Goal: Task Accomplishment & Management: Manage account settings

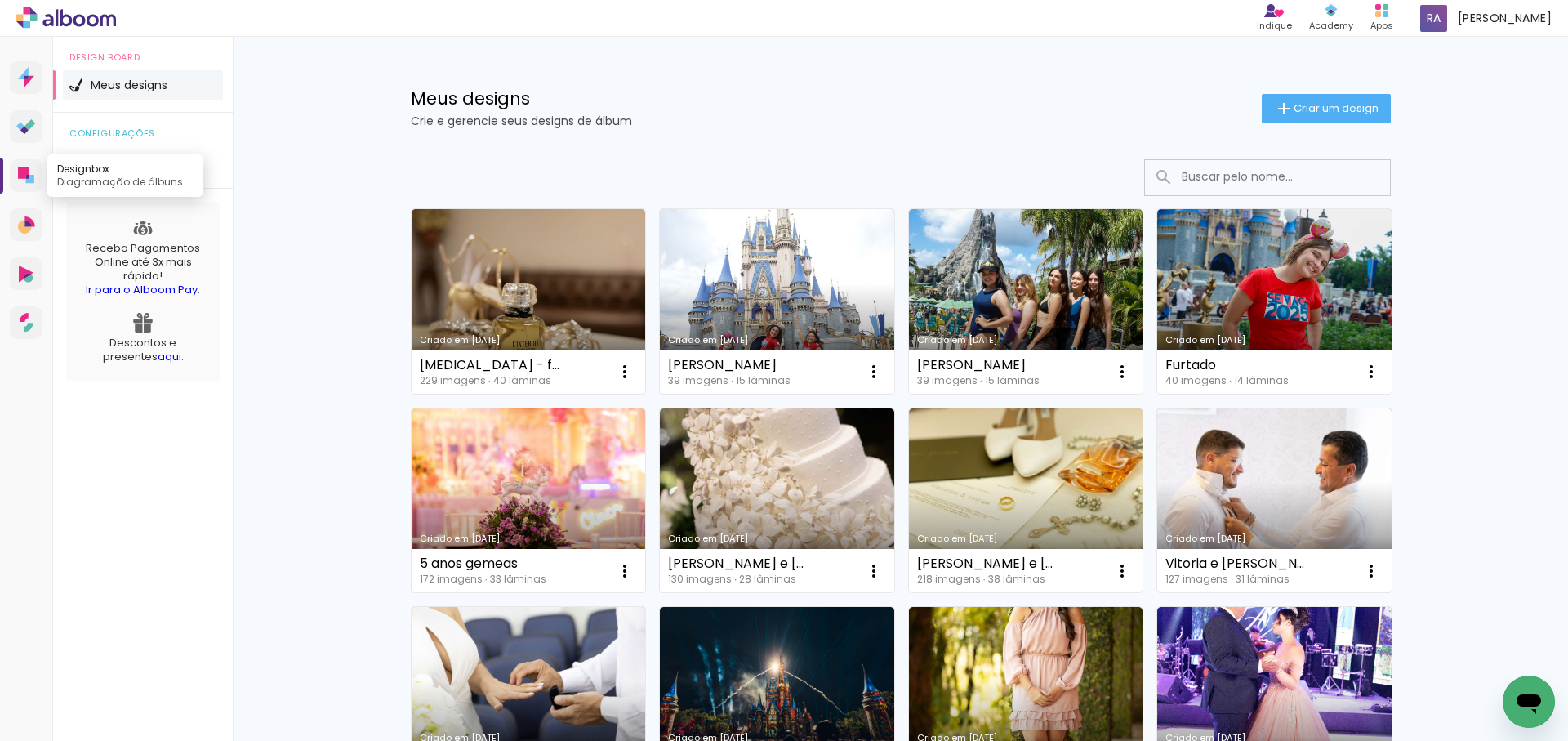
click at [20, 175] on icon at bounding box center [24, 173] width 12 height 12
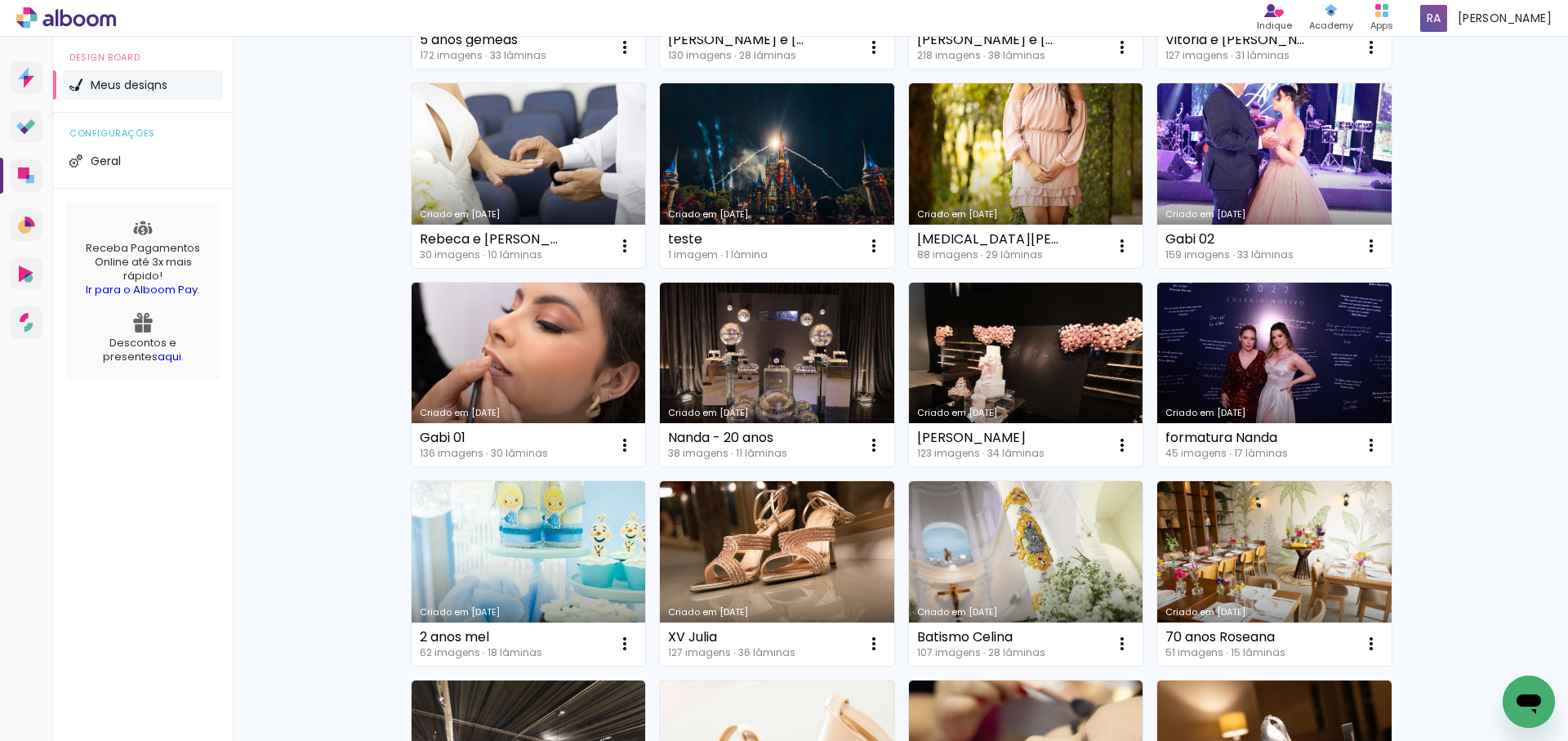
scroll to position [521, 0]
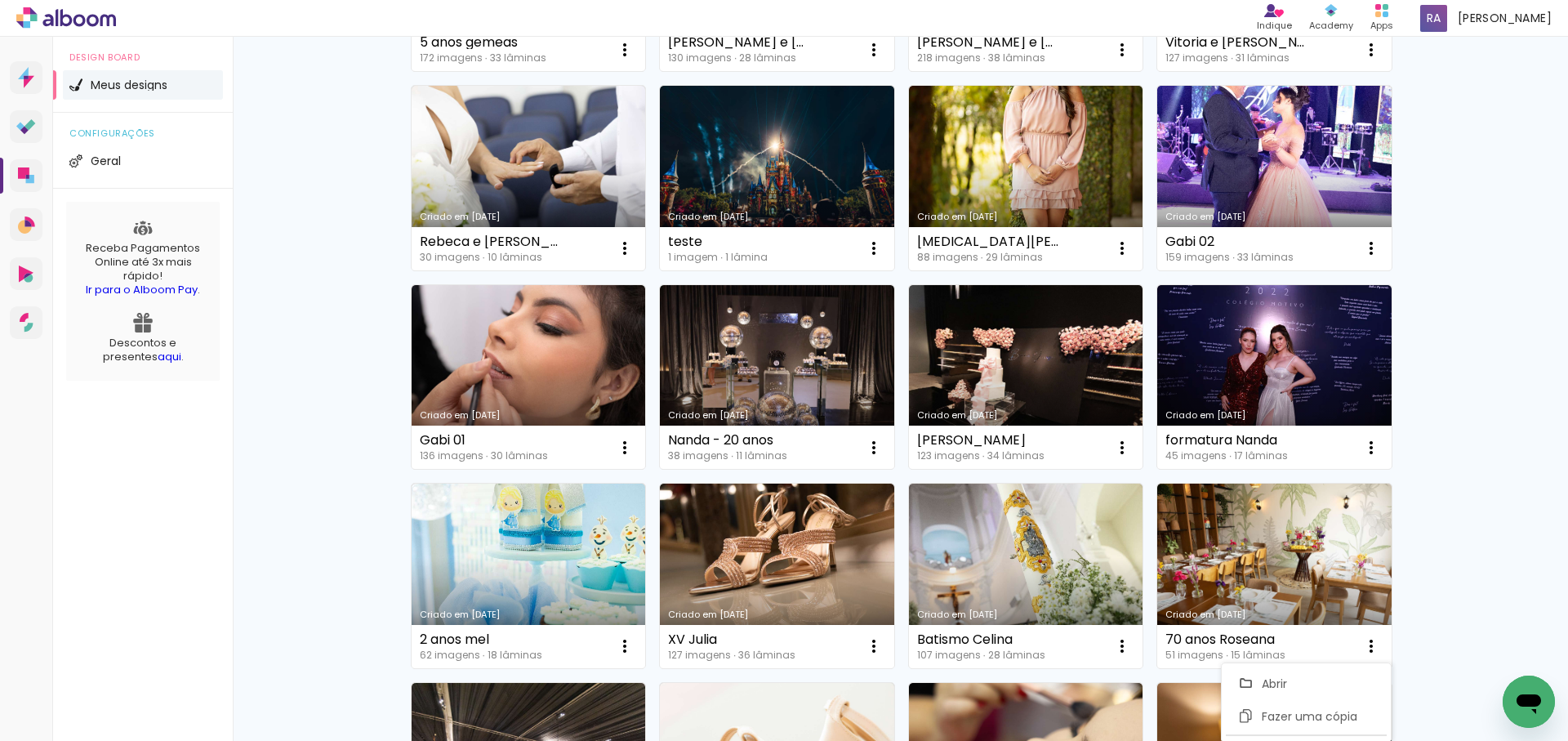
drag, startPoint x: 1483, startPoint y: 558, endPoint x: 1468, endPoint y: 548, distance: 18.0
click at [1483, 558] on div "Meus designs Crie e gerencie seus designs de álbum Criar um design Criado em [D…" at bounding box center [900, 384] width 1335 height 1736
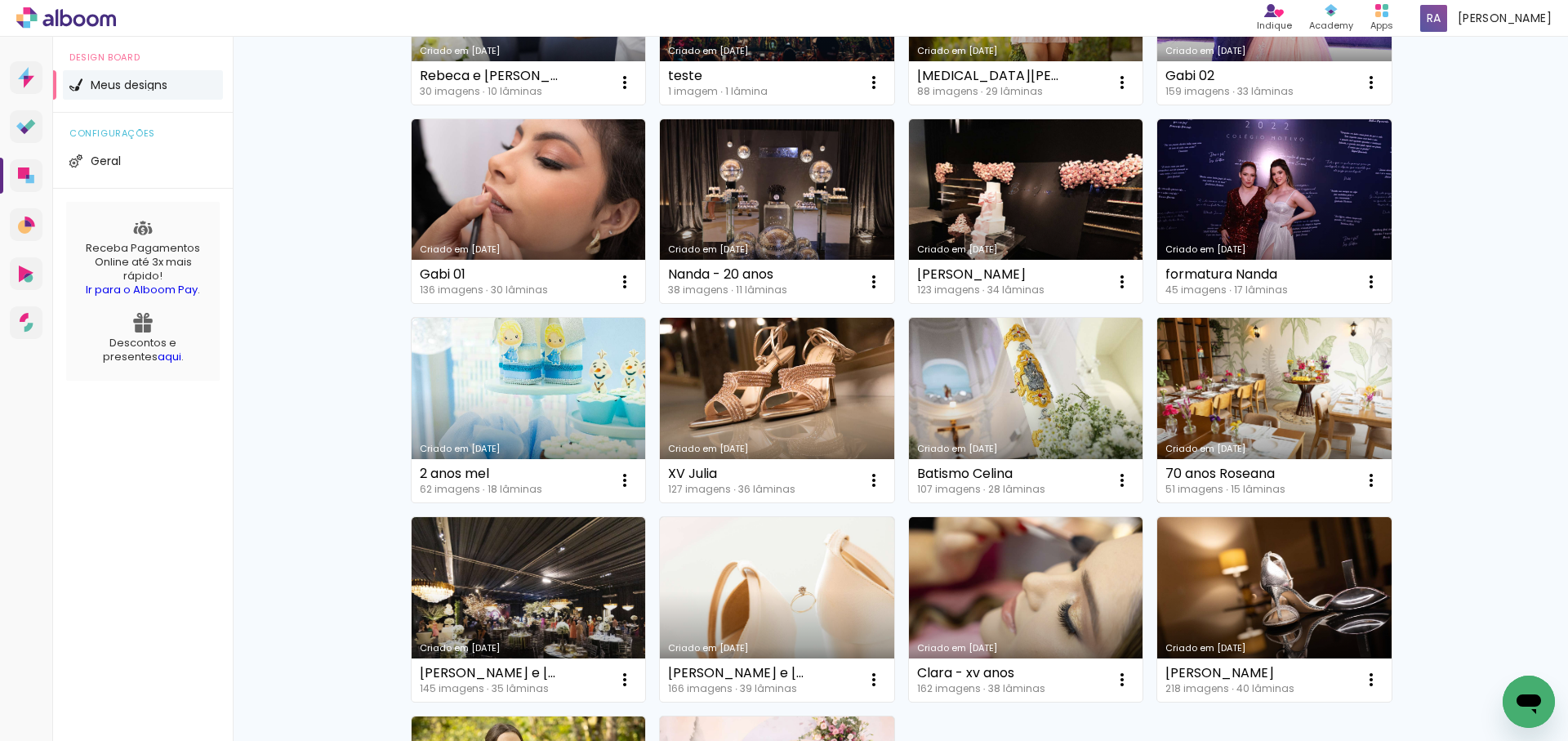
scroll to position [726, 0]
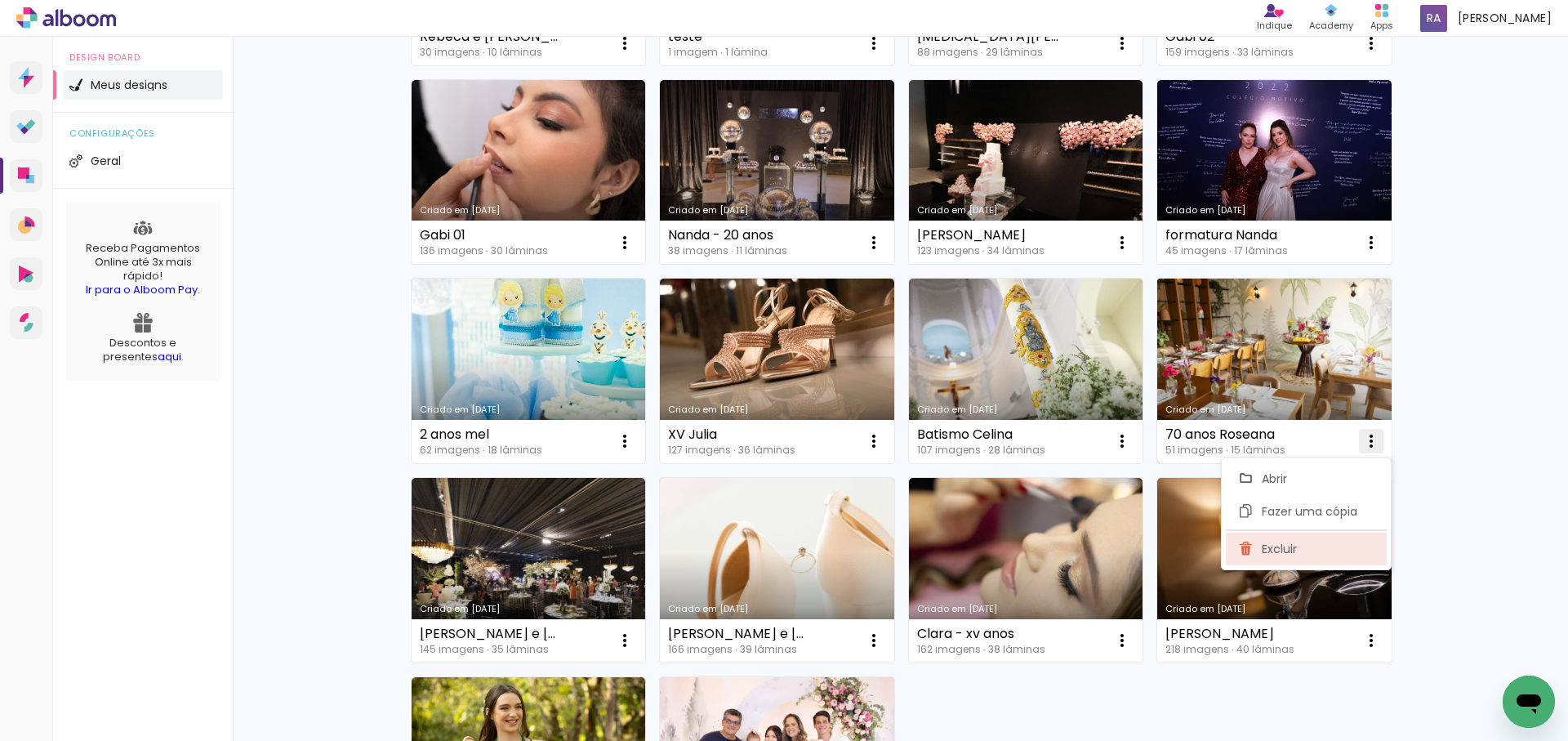
click at [1275, 547] on span "Excluir" at bounding box center [1279, 549] width 35 height 12
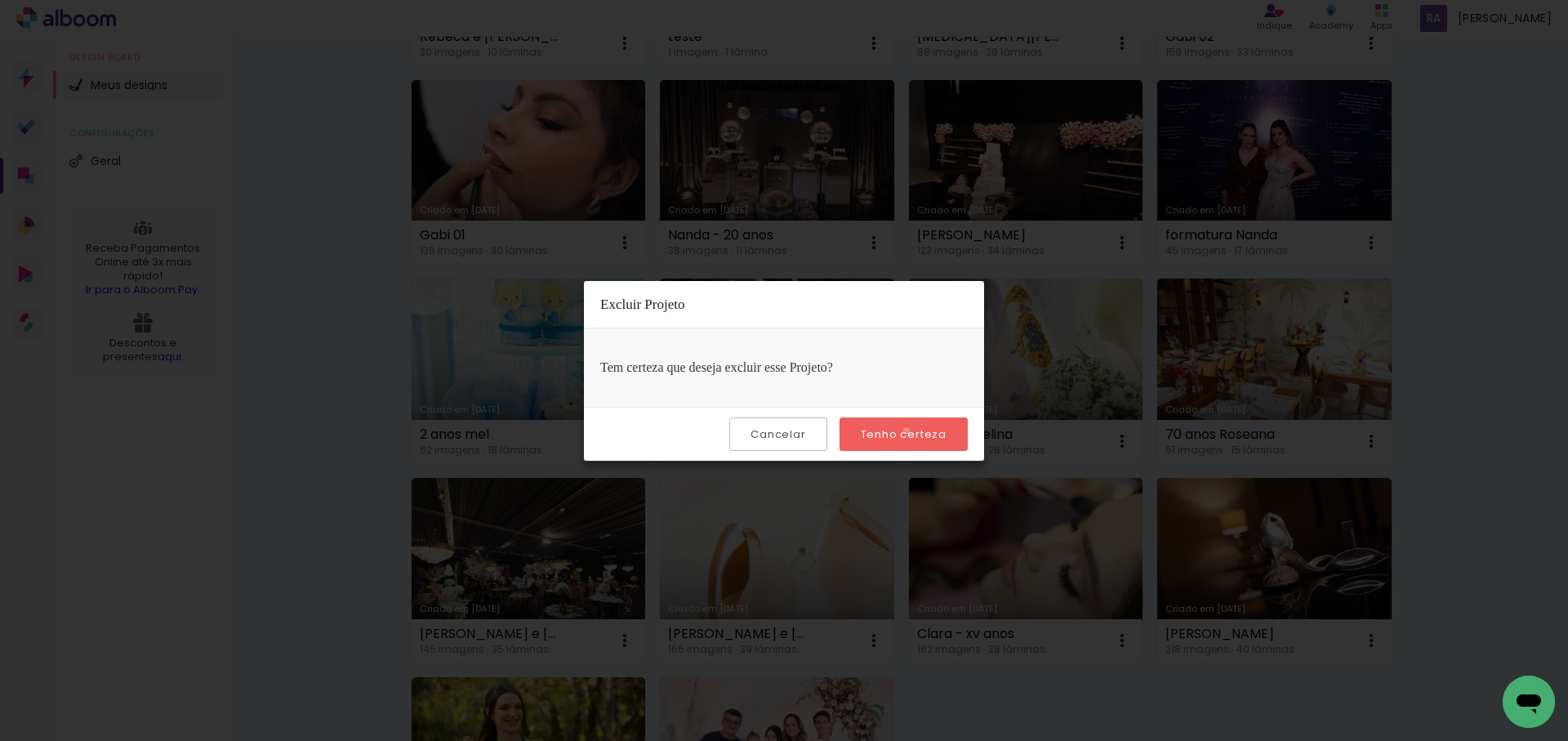
click at [0, 0] on slot "Tenho certeza" at bounding box center [0, 0] width 0 height 0
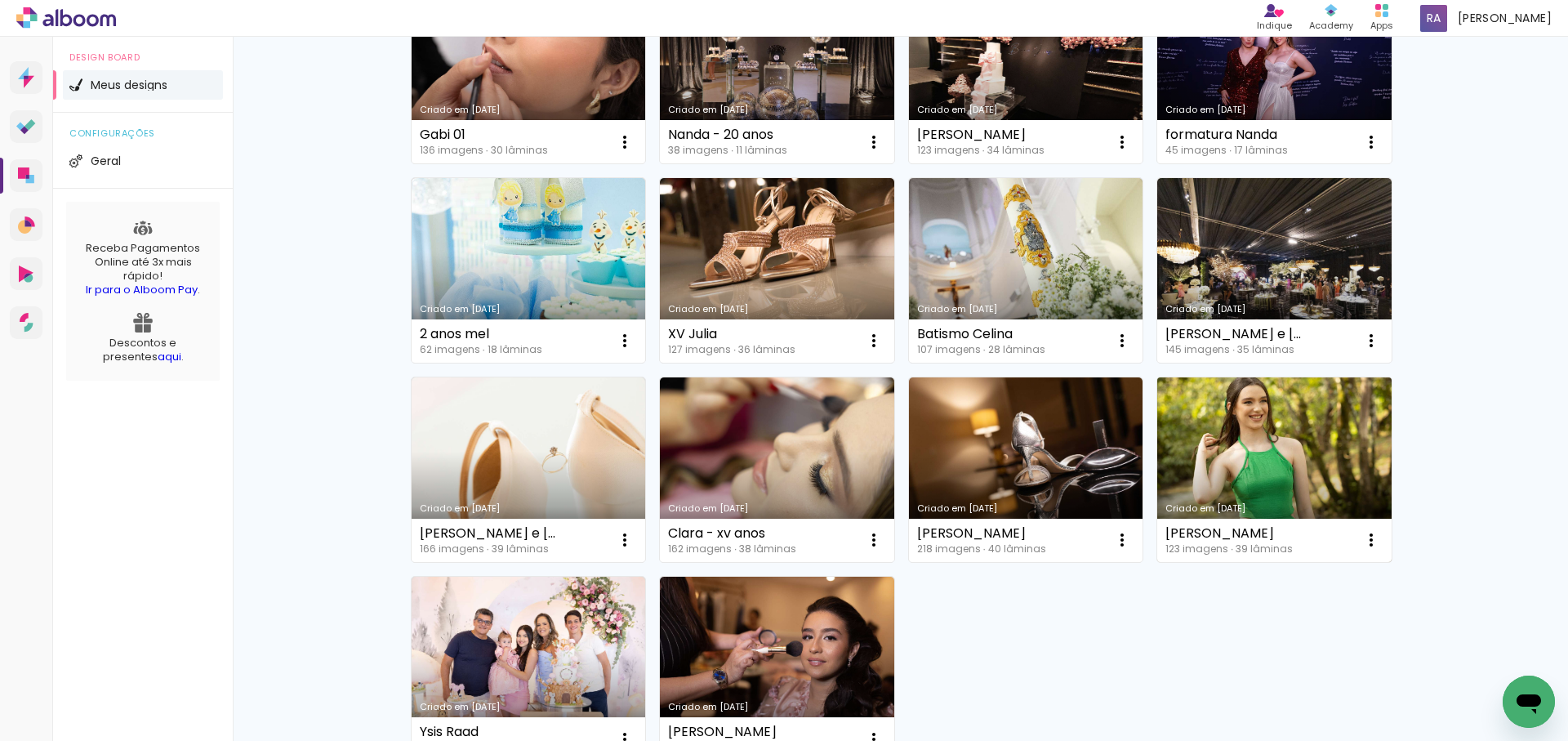
scroll to position [833, 0]
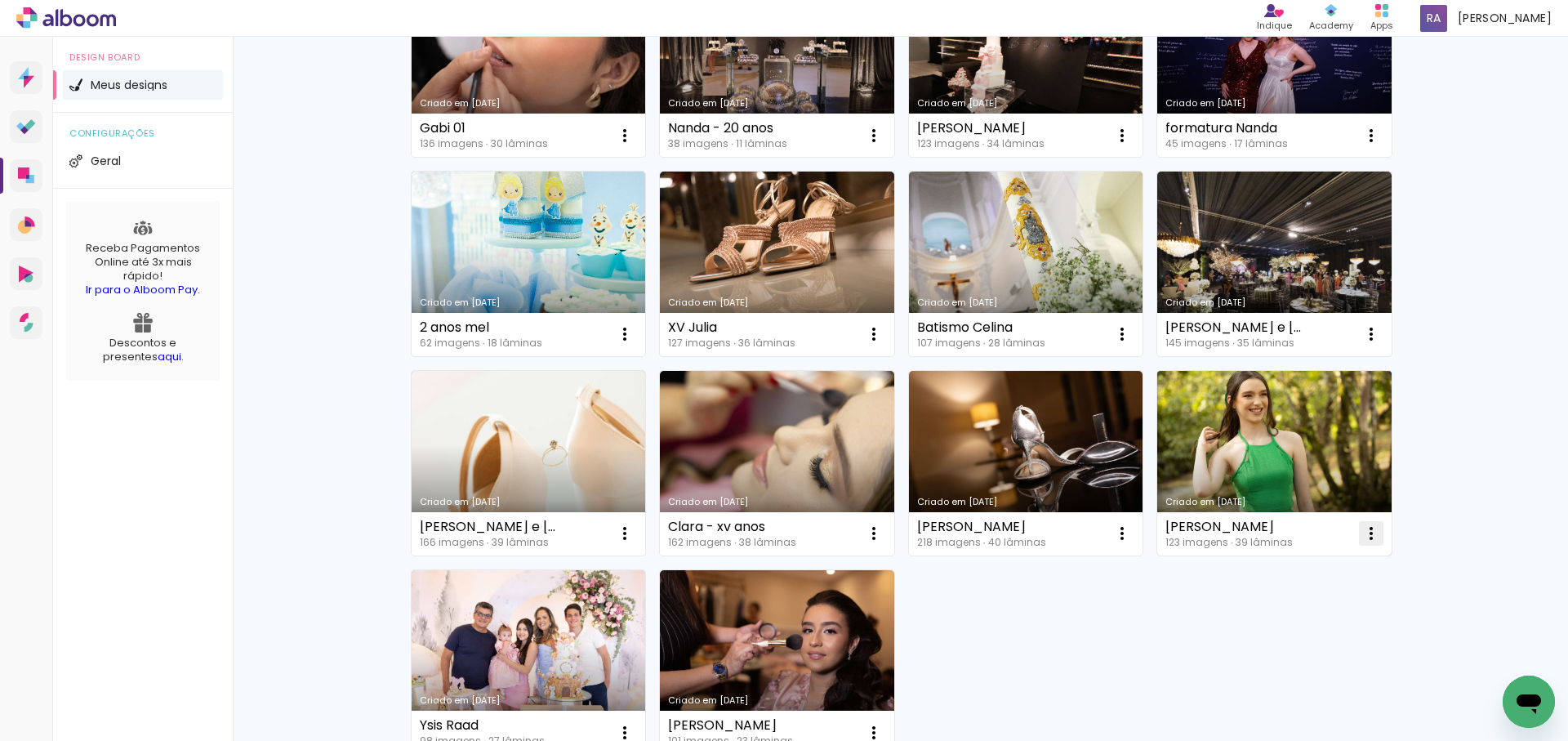
click at [1294, 642] on span "Excluir" at bounding box center [1279, 641] width 35 height 12
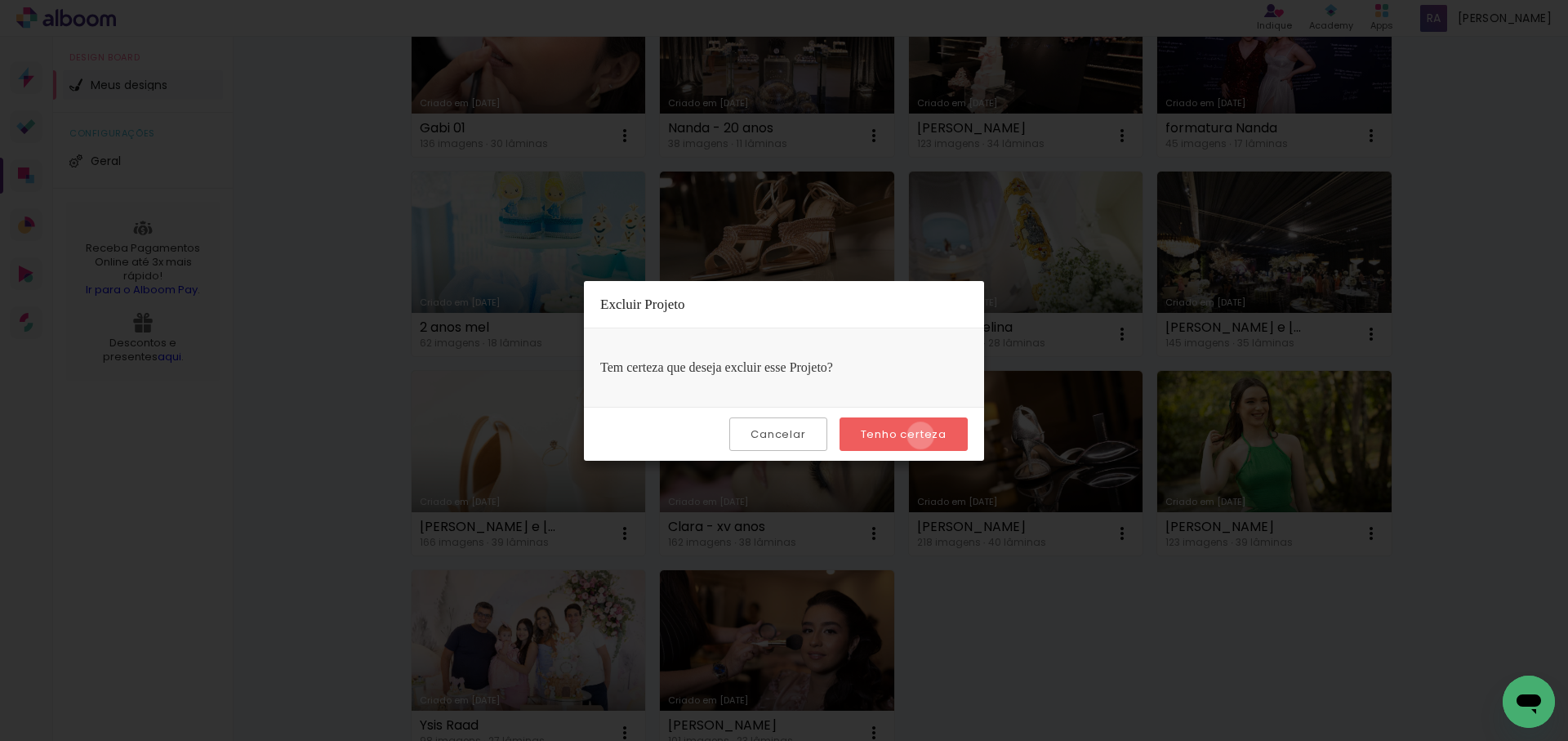
click at [0, 0] on slot "Tenho certeza" at bounding box center [0, 0] width 0 height 0
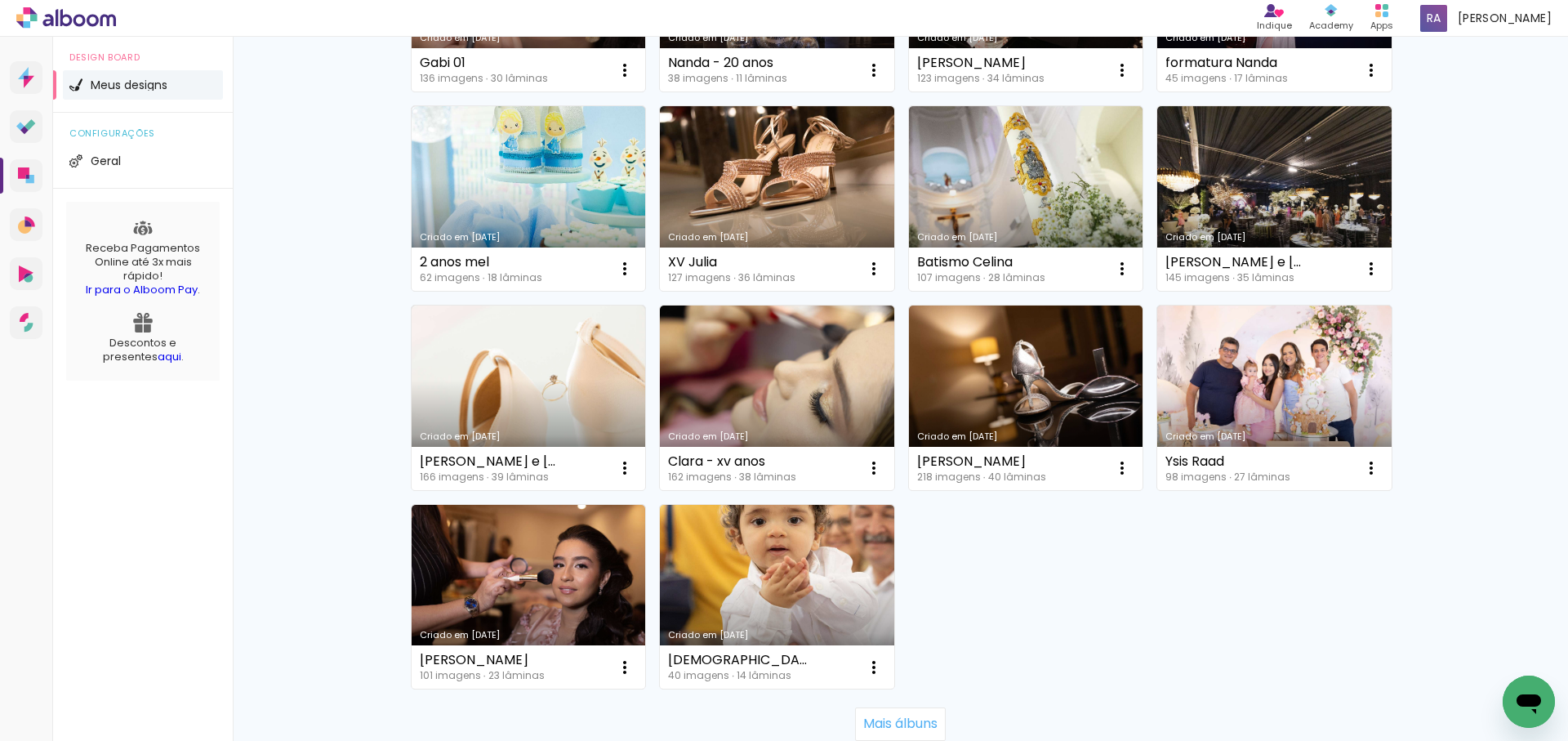
scroll to position [900, 0]
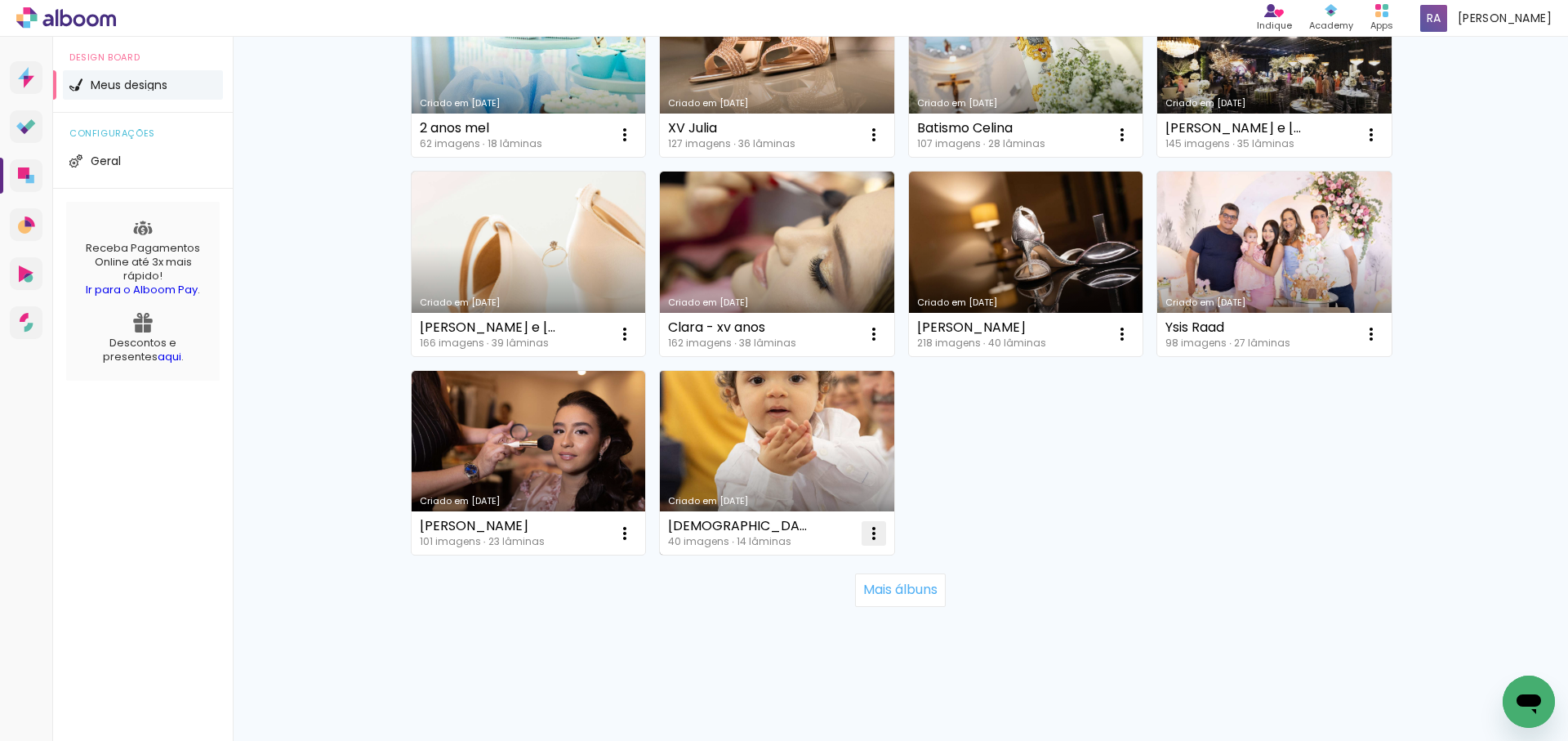
click at [785, 642] on span "Excluir" at bounding box center [782, 641] width 35 height 12
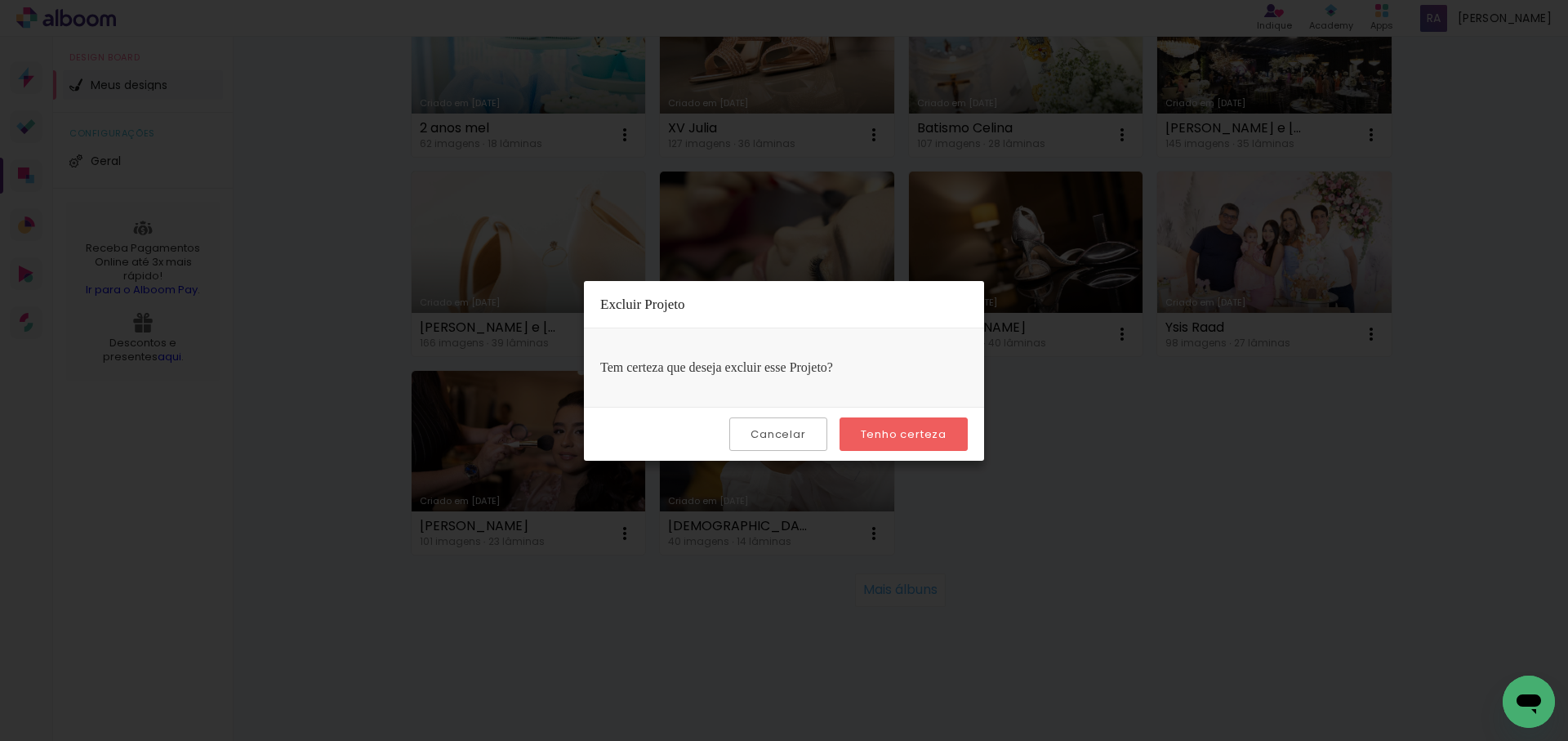
click at [0, 0] on slot "Tenho certeza" at bounding box center [0, 0] width 0 height 0
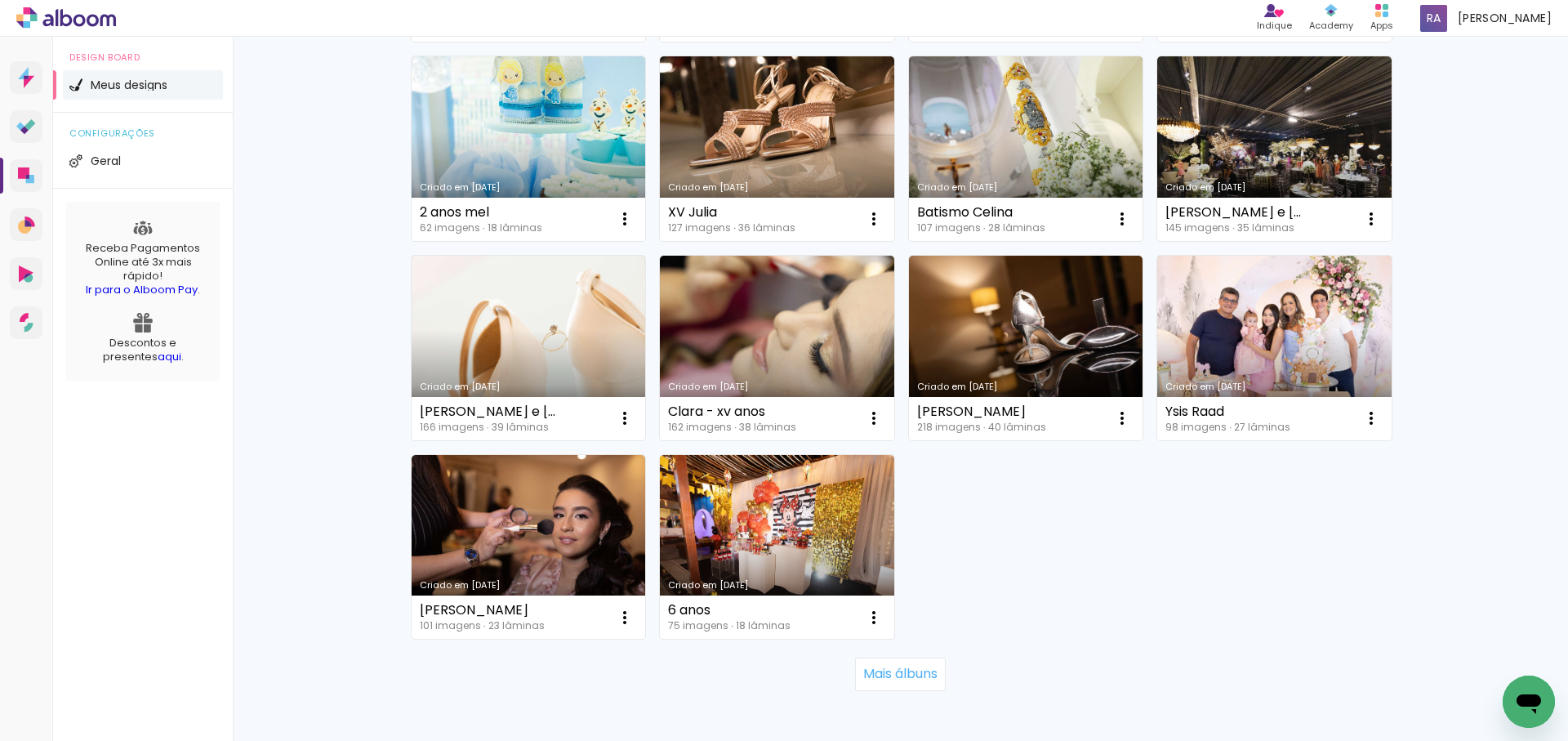
scroll to position [970, 0]
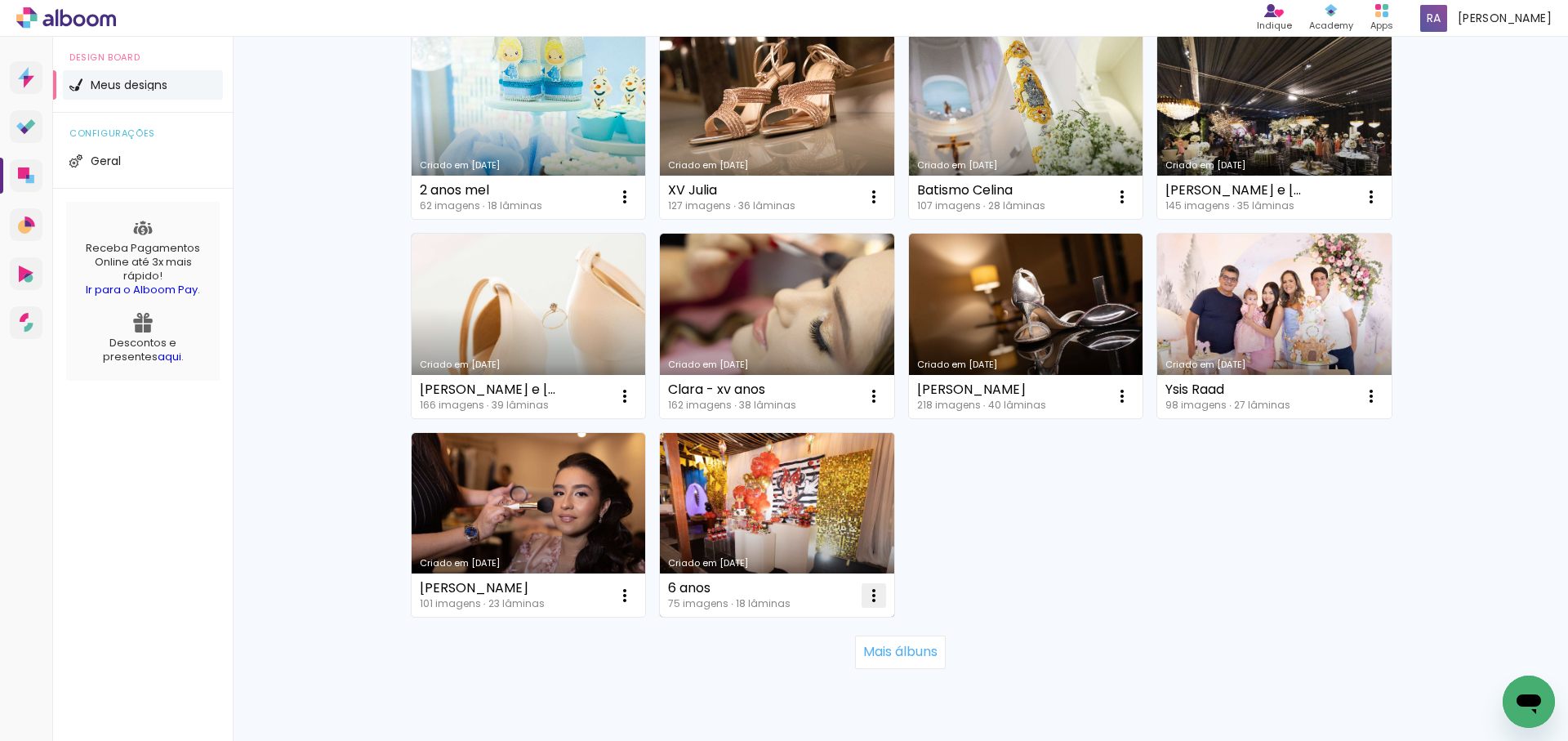
click at [785, 705] on span "Excluir" at bounding box center [782, 703] width 35 height 12
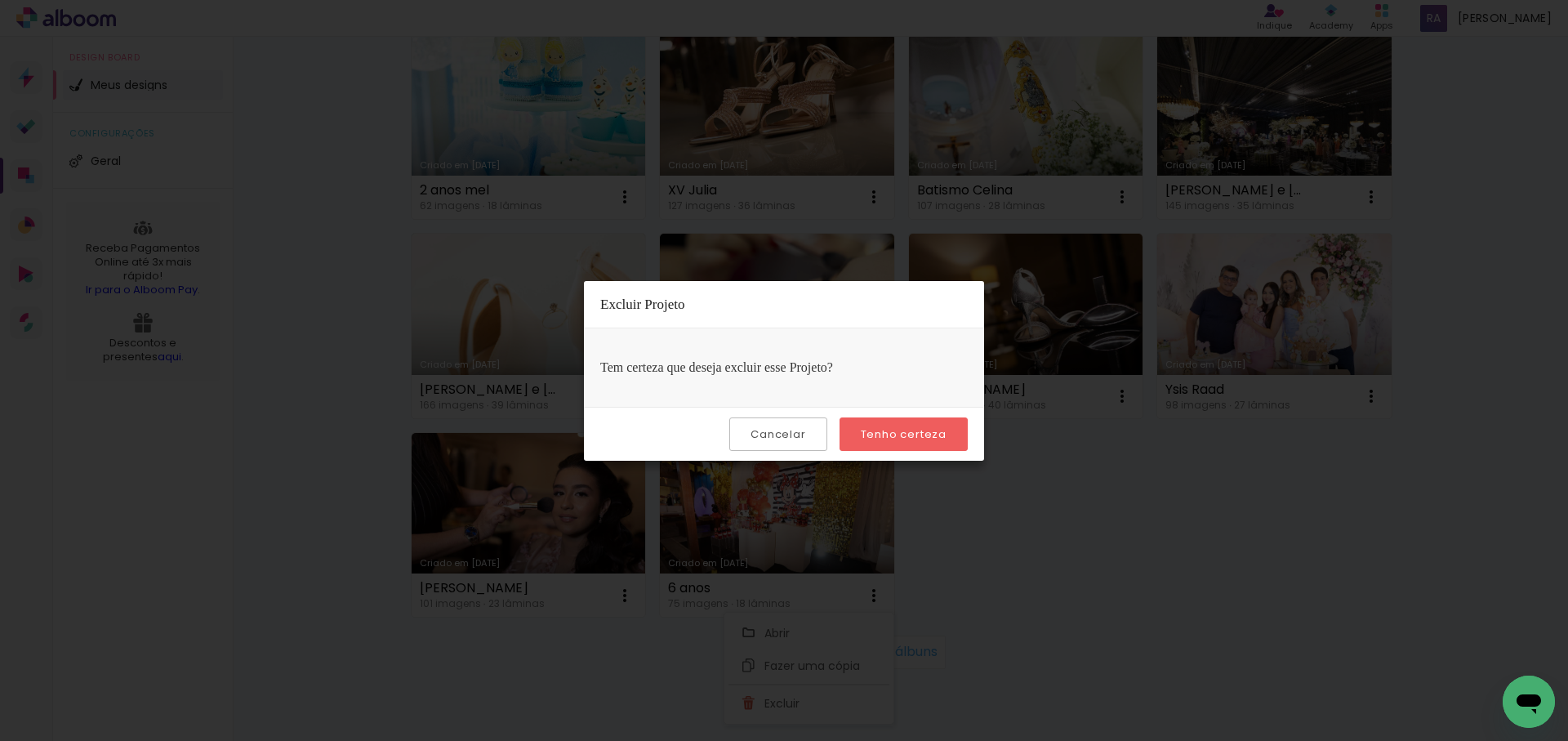
click at [0, 0] on slot "Tenho certeza" at bounding box center [0, 0] width 0 height 0
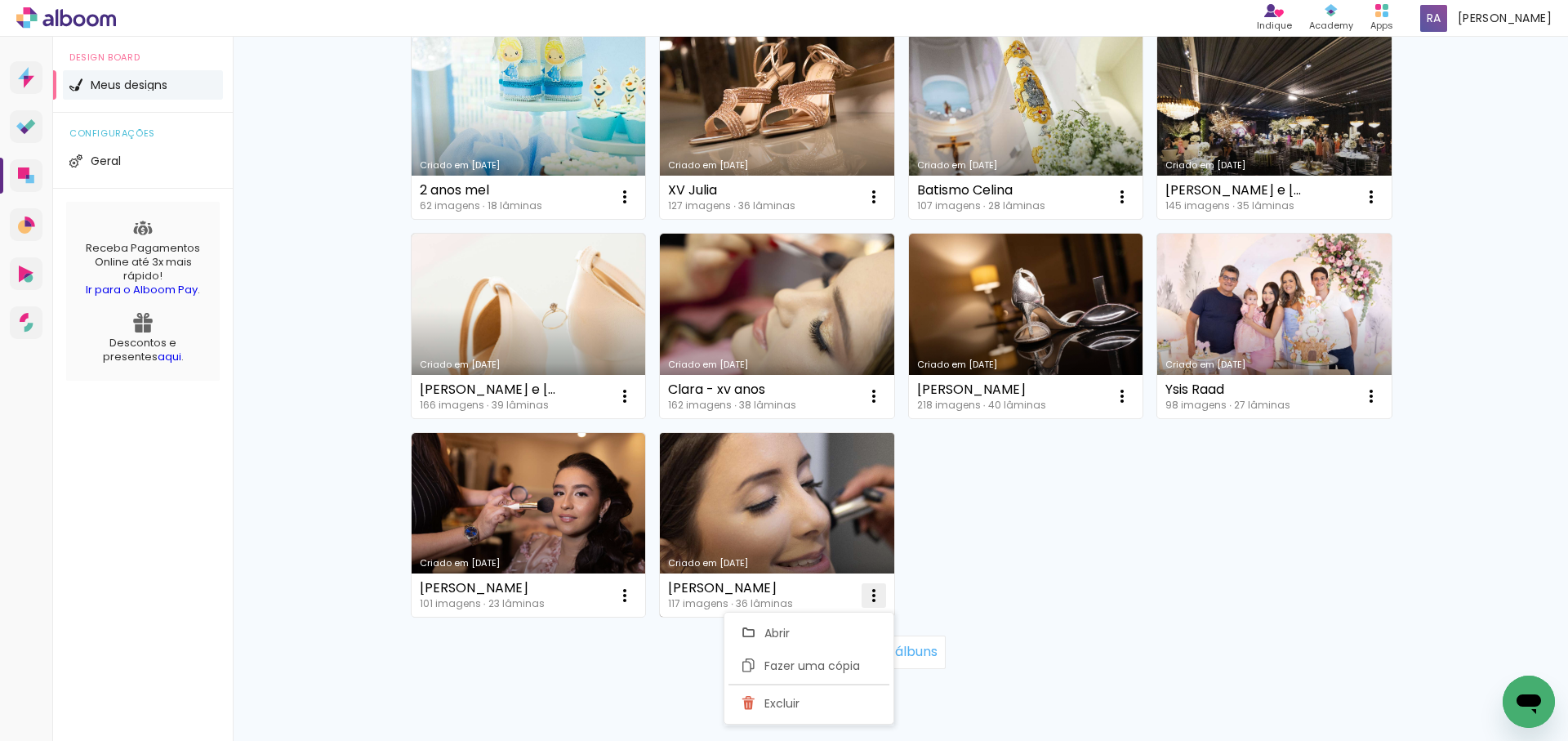
click at [787, 700] on span "Excluir" at bounding box center [782, 703] width 35 height 12
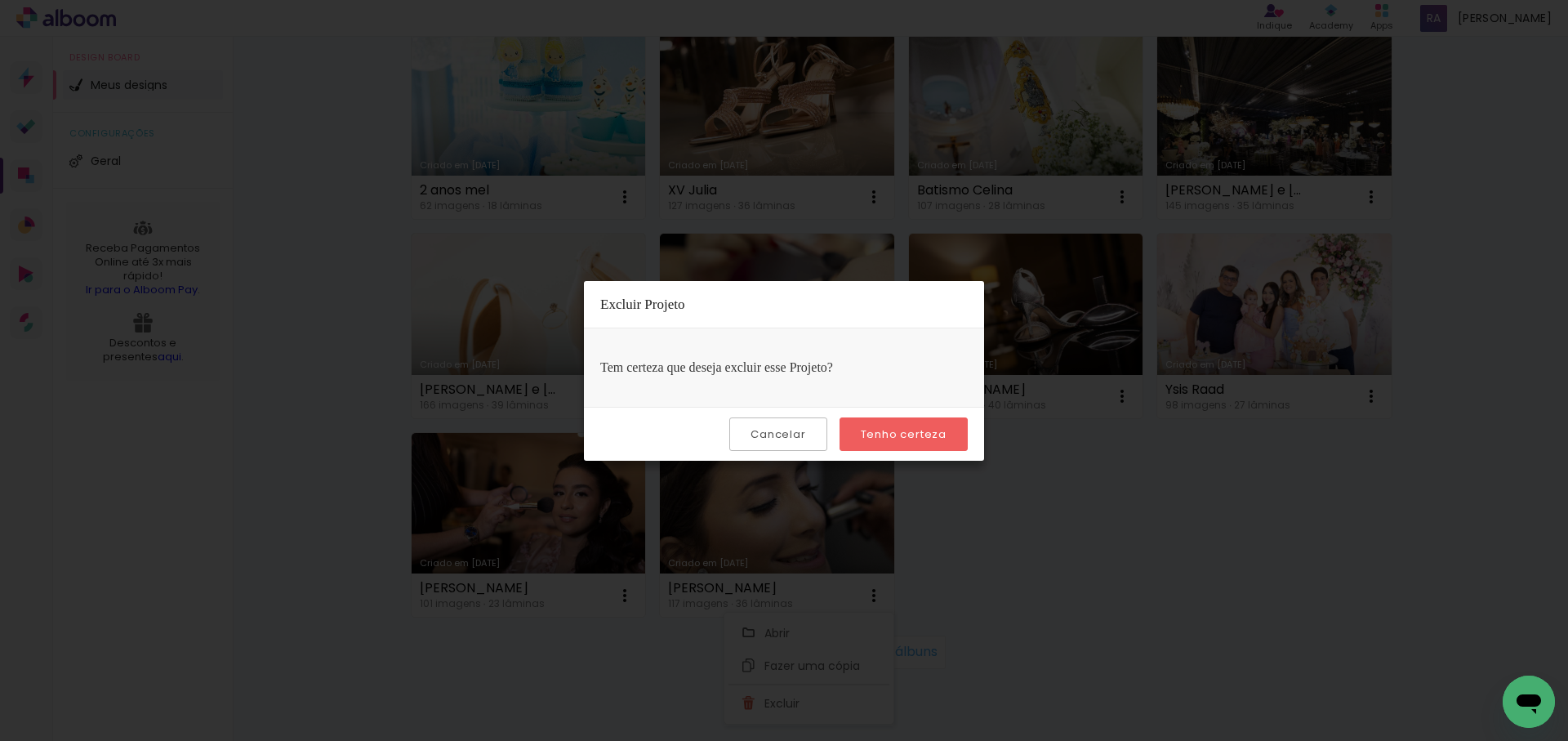
click at [0, 0] on slot "Tenho certeza" at bounding box center [0, 0] width 0 height 0
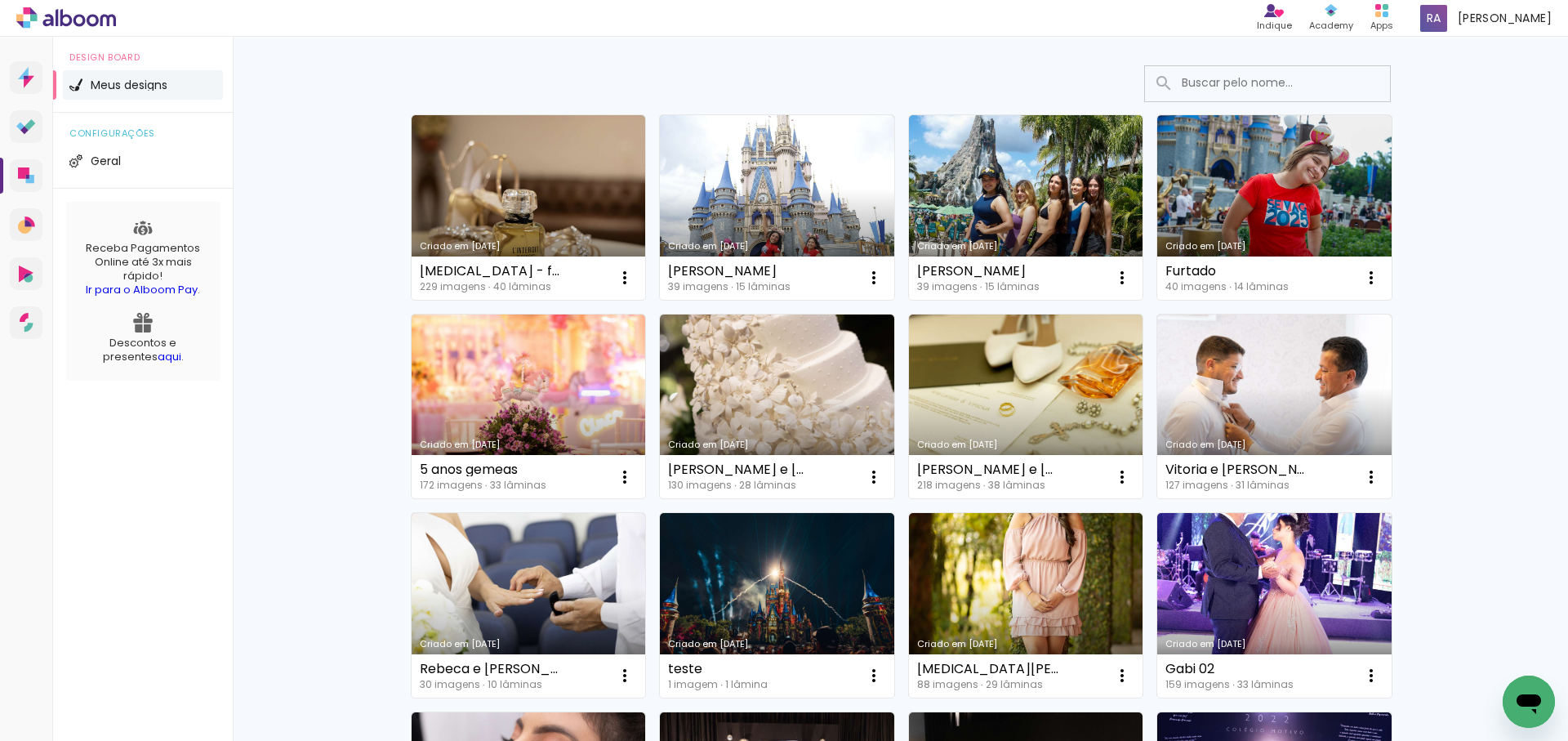
scroll to position [0, 0]
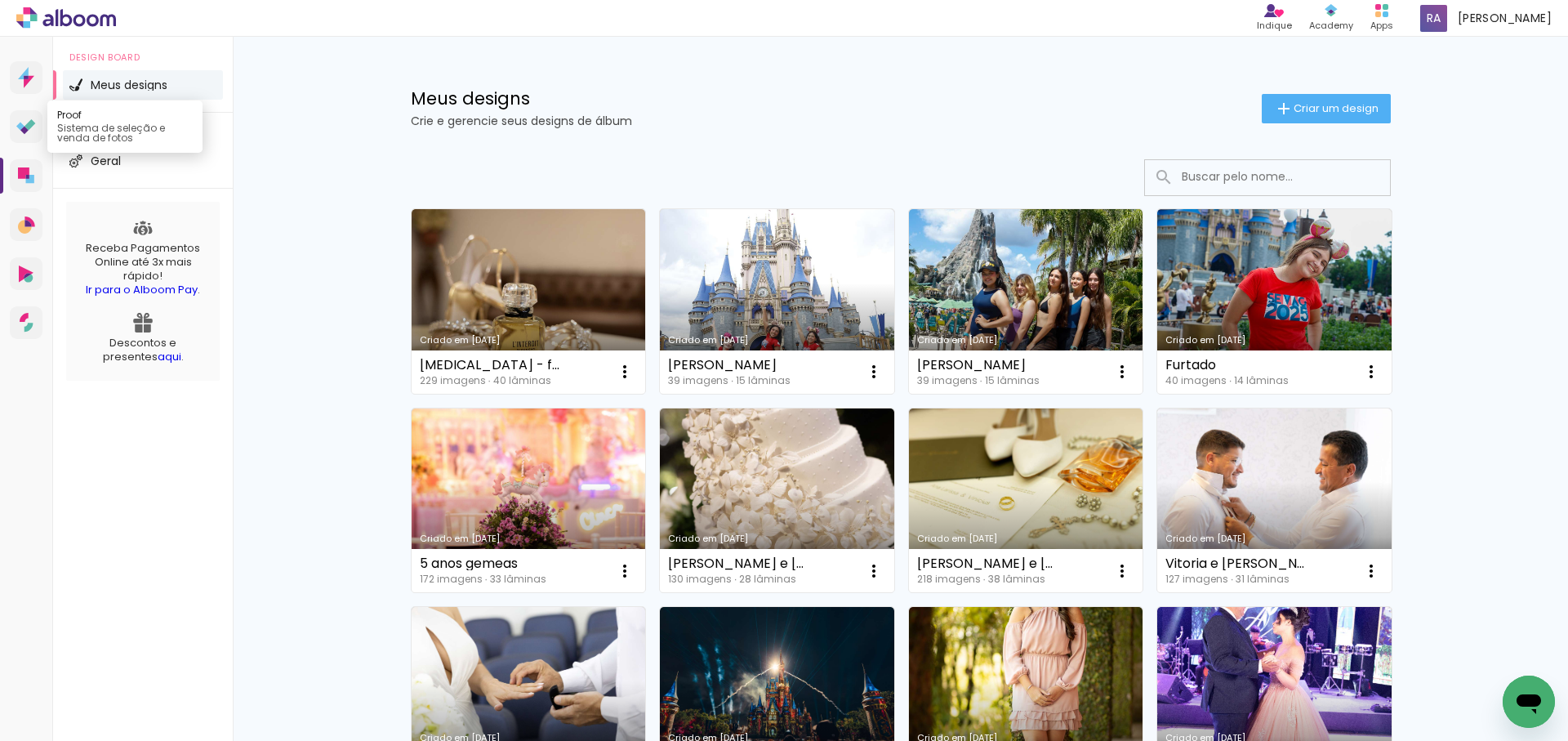
click at [29, 125] on icon at bounding box center [30, 124] width 11 height 11
